Goal: Find specific page/section: Find specific page/section

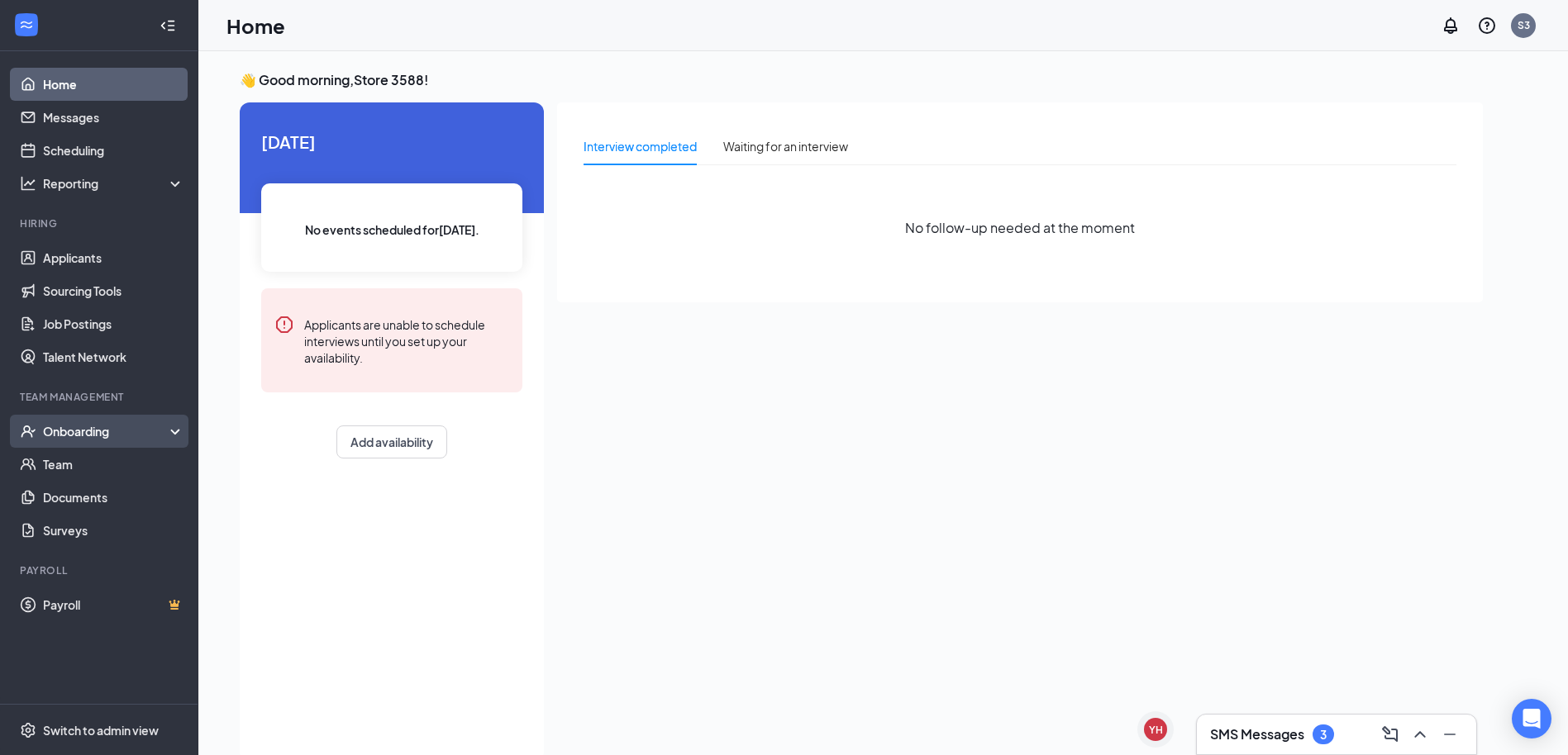
click at [89, 429] on div "Onboarding" at bounding box center [106, 431] width 128 height 17
click at [91, 462] on link "Overview" at bounding box center [113, 465] width 141 height 33
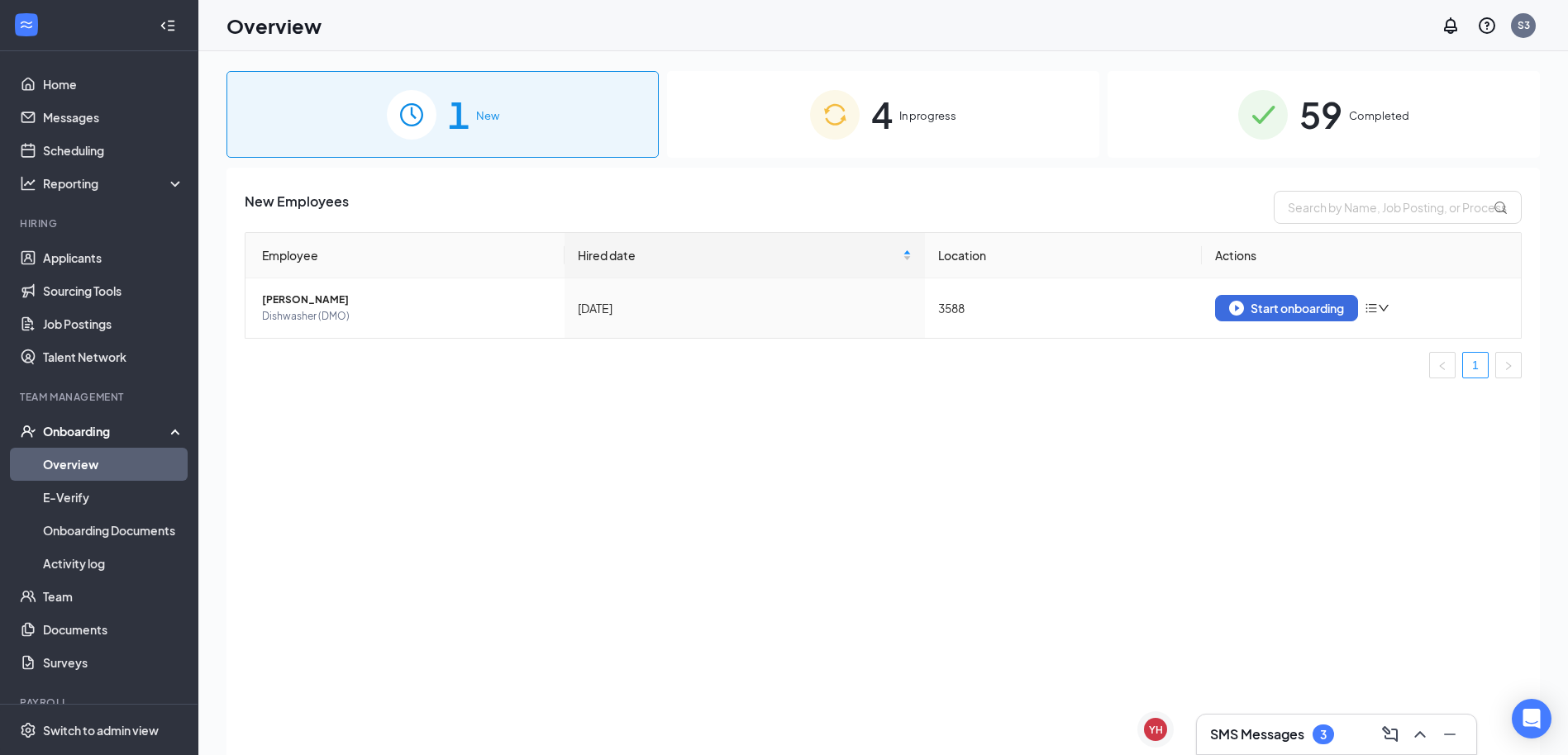
click at [1334, 112] on span "59" at bounding box center [1321, 114] width 43 height 57
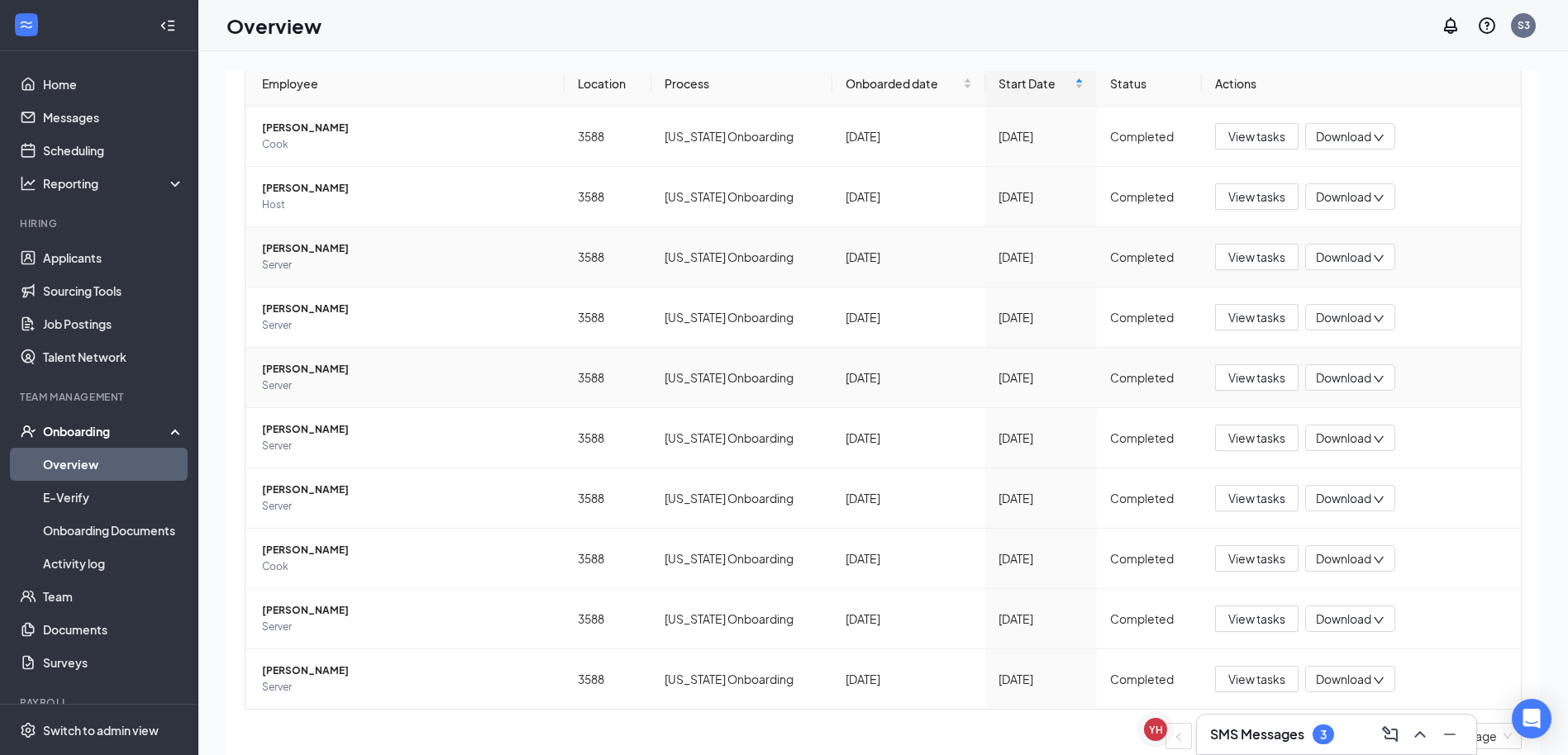
scroll to position [183, 0]
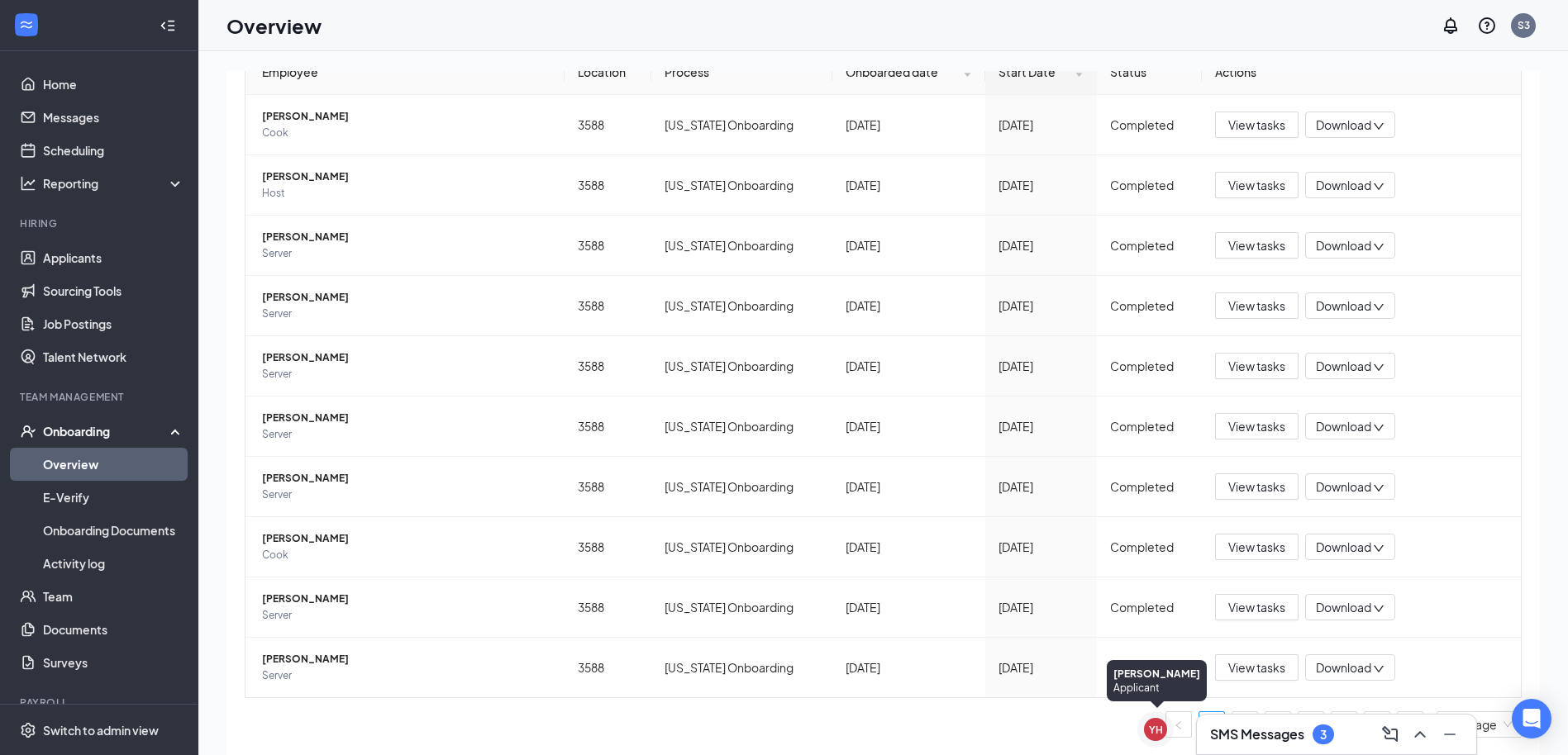
drag, startPoint x: 1415, startPoint y: 723, endPoint x: 1089, endPoint y: 728, distance: 326.0
click at [1089, 728] on div "YH [PERSON_NAME] YH SMS Messages 3 1 New 4 In progress 59 Completed Employees c…" at bounding box center [883, 440] width 1369 height 778
click at [1360, 726] on div "SMS Messages 3" at bounding box center [1336, 735] width 253 height 26
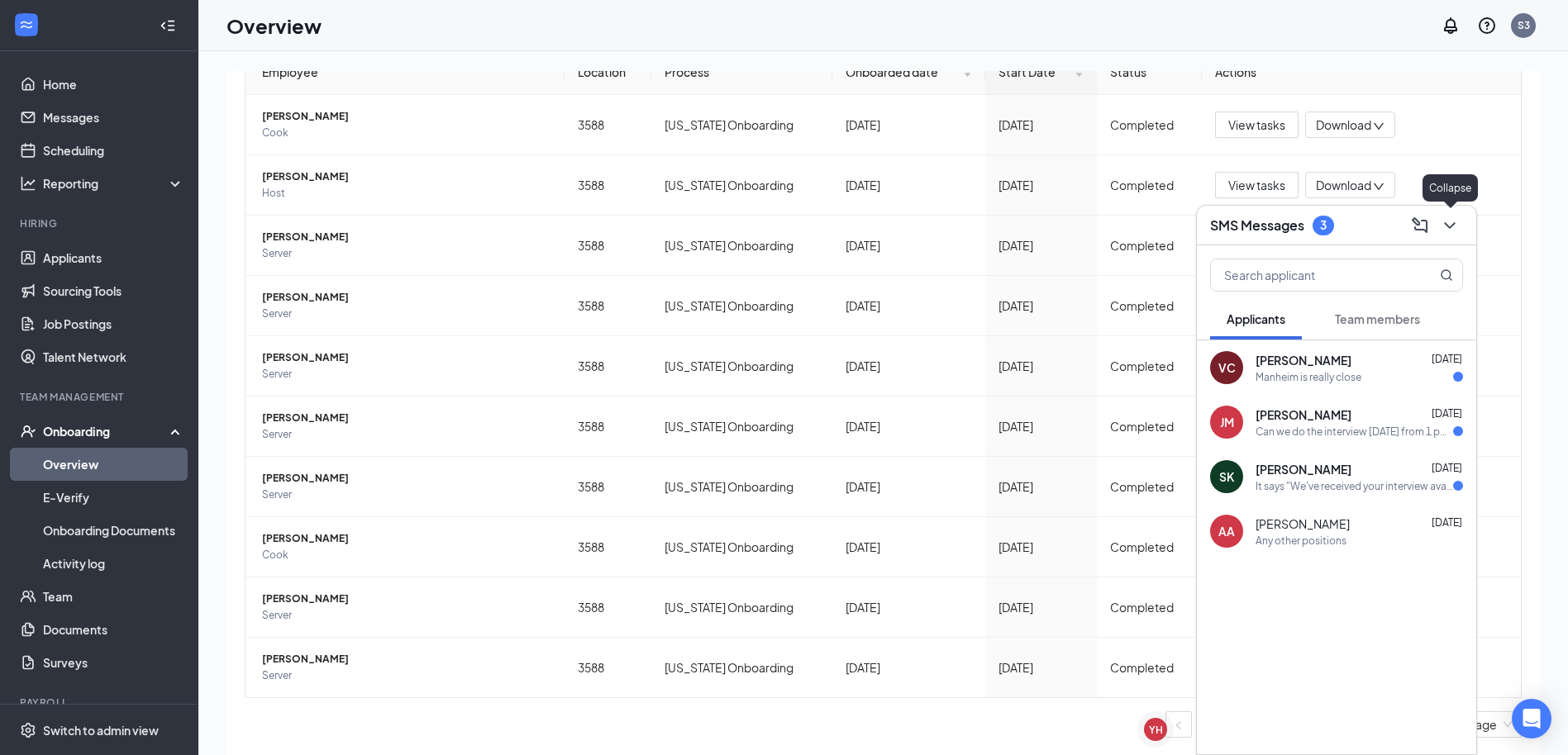
click at [1445, 217] on icon "ChevronDown" at bounding box center [1449, 225] width 19 height 19
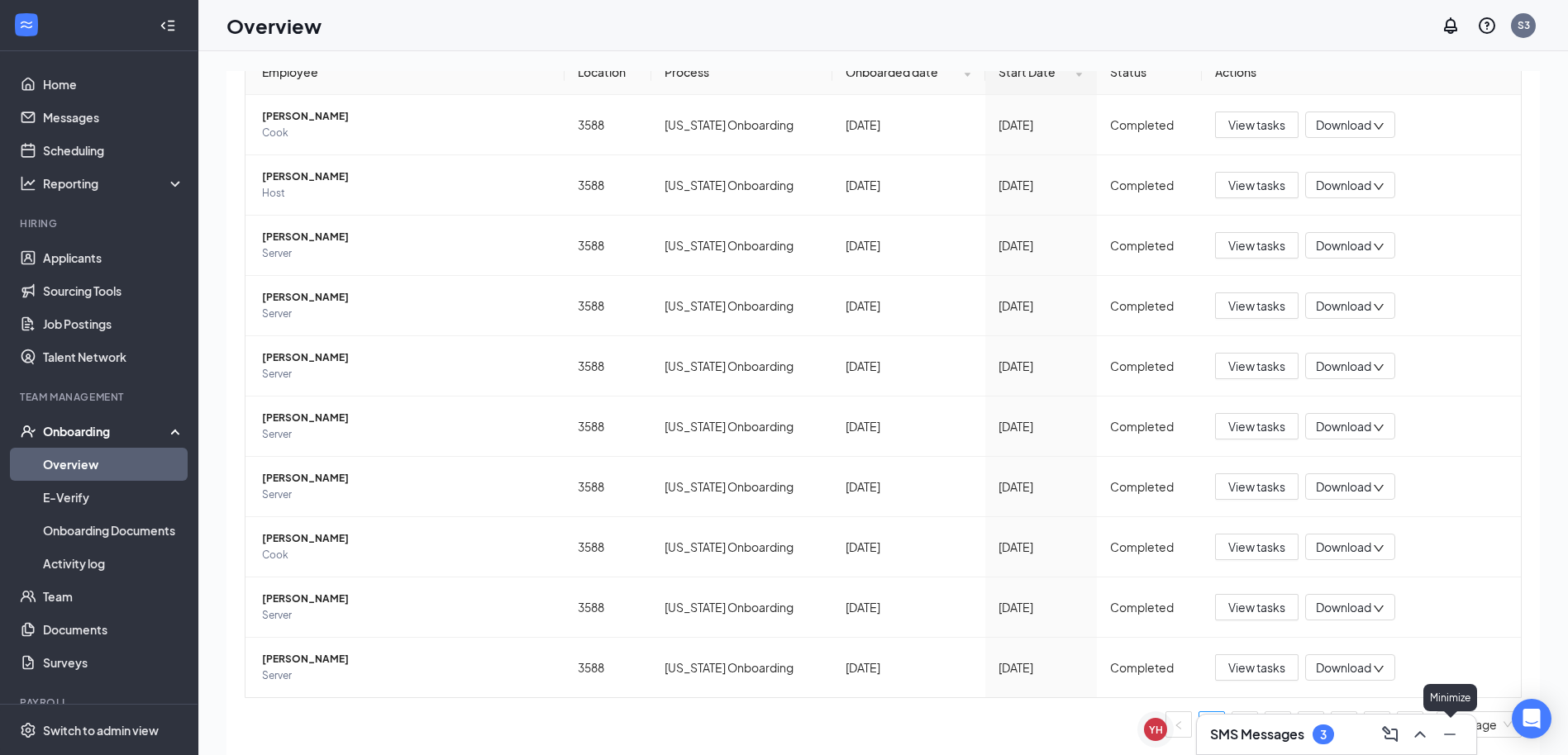
click at [1447, 737] on icon "Minimize" at bounding box center [1449, 735] width 19 height 19
click at [1448, 723] on span "10 / page" at bounding box center [1478, 724] width 65 height 24
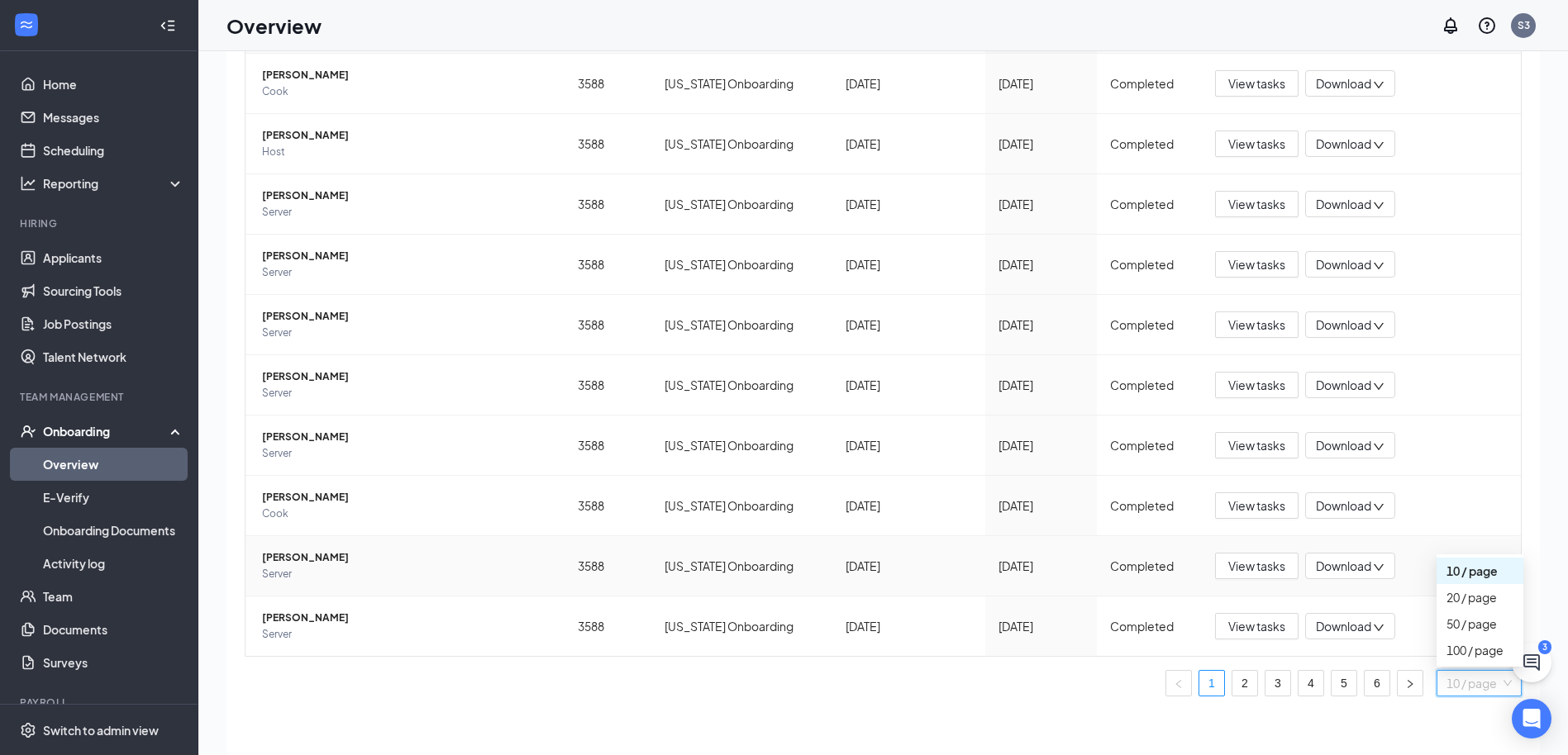
scroll to position [74, 0]
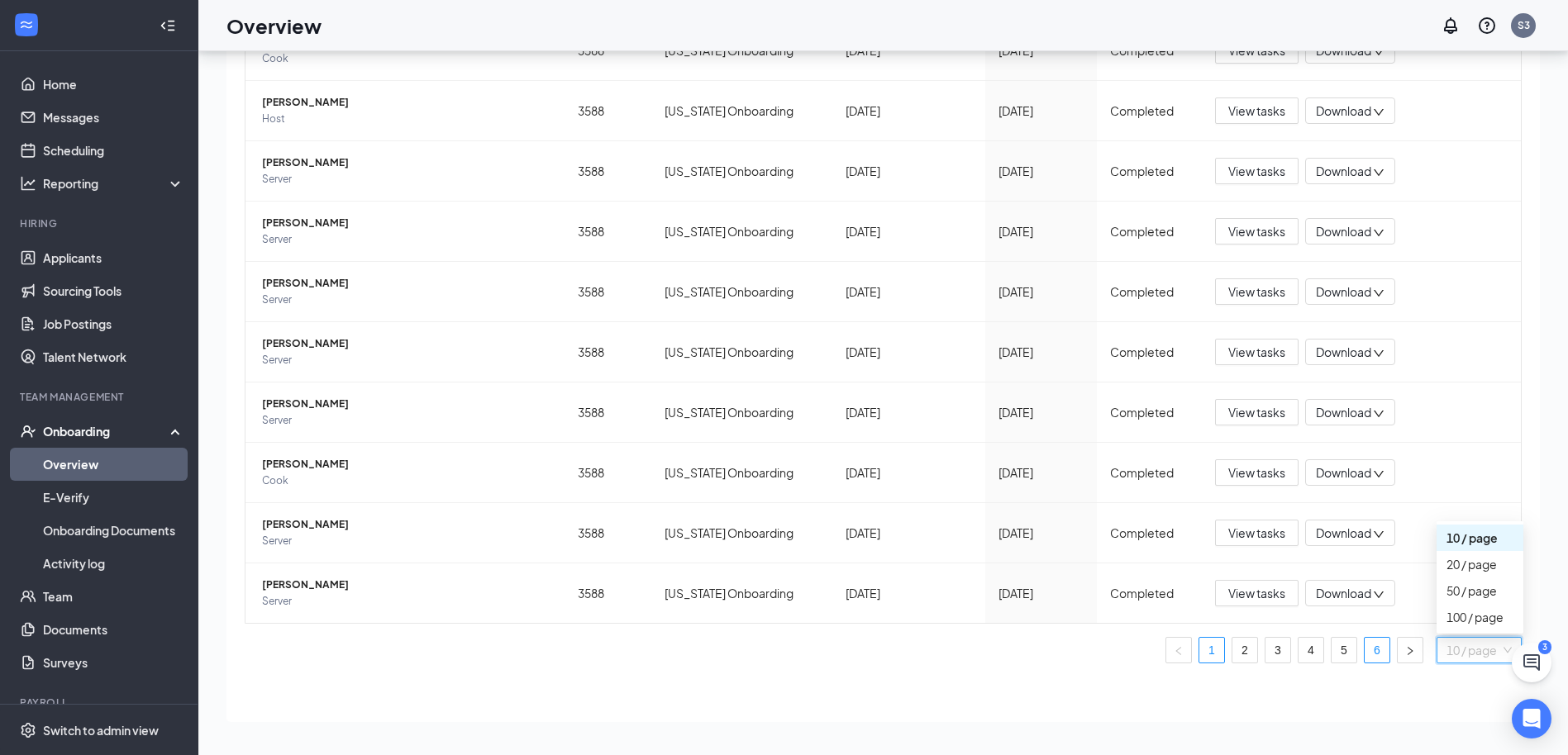
click at [1364, 651] on link "6" at bounding box center [1376, 650] width 24 height 24
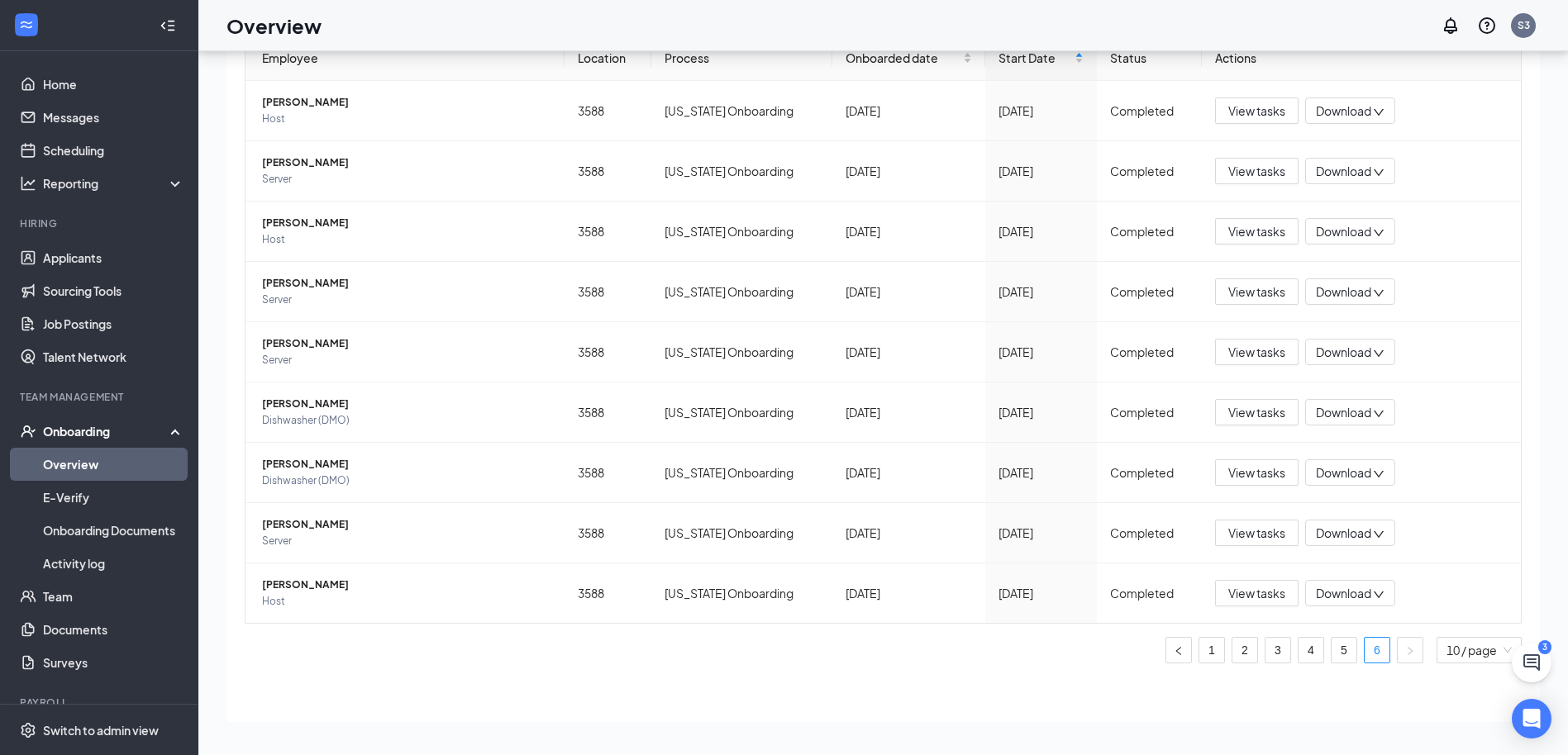
scroll to position [123, 0]
click at [332, 581] on span "[PERSON_NAME]" at bounding box center [406, 585] width 289 height 17
